Goal: Contribute content: Add original content to the website for others to see

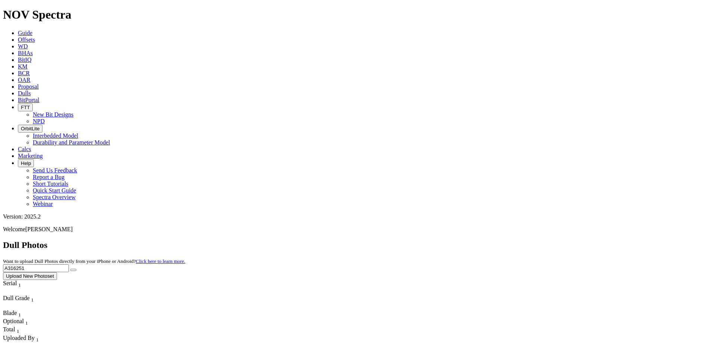
click at [69, 264] on input "A316251" at bounding box center [36, 268] width 66 height 8
click at [76, 269] on button "submit" at bounding box center [73, 270] width 6 height 2
click at [69, 264] on input "A320177" at bounding box center [36, 268] width 66 height 8
drag, startPoint x: 559, startPoint y: 32, endPoint x: 521, endPoint y: 30, distance: 38.1
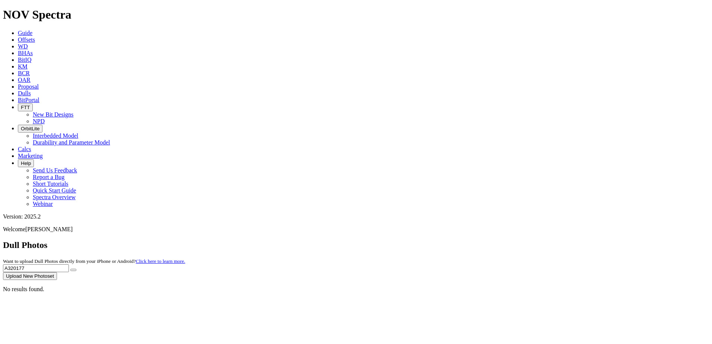
click at [521, 240] on div "Dull Photos Want to upload Dull Photos directly from your iPhone or Android? Cl…" at bounding box center [356, 260] width 706 height 40
type input "A320177"
click at [73, 270] on icon "submit" at bounding box center [73, 270] width 0 height 0
click at [57, 272] on button "Upload New Photoset" at bounding box center [30, 276] width 54 height 8
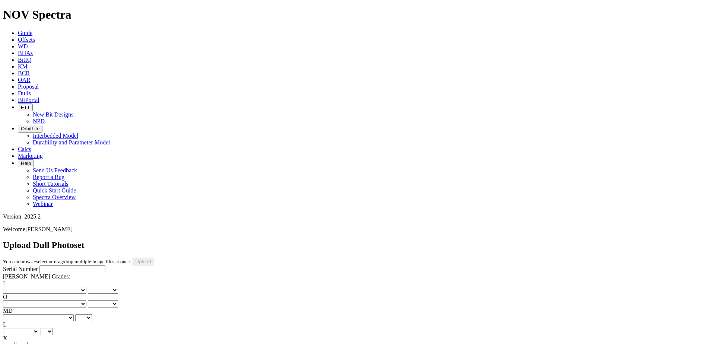
click at [39, 266] on input "Serial Number" at bounding box center [72, 270] width 66 height 8
paste input "A320177"
click at [50, 266] on input "A320177" at bounding box center [72, 270] width 66 height 8
type input "A320177"
